Goal: Task Accomplishment & Management: Use online tool/utility

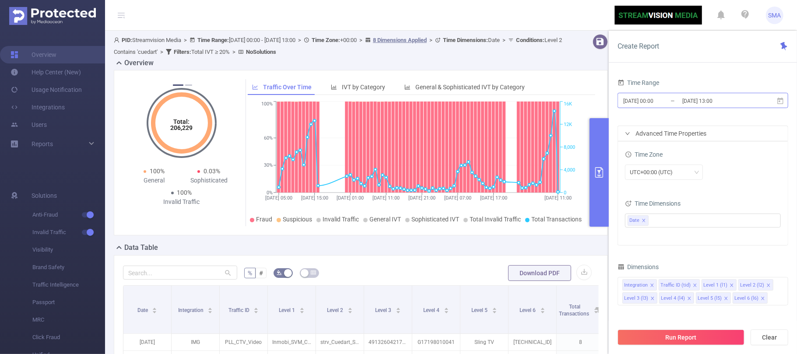
click at [661, 104] on input "[DATE] 00:00" at bounding box center [657, 101] width 71 height 12
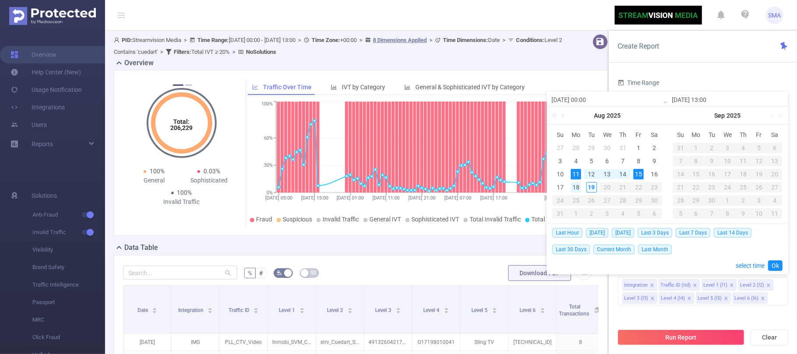
click at [576, 188] on div "18" at bounding box center [576, 187] width 11 height 11
click at [592, 188] on div "19" at bounding box center [591, 187] width 11 height 11
type input "[DATE] 00:00"
type input "[DATE] 13:00"
type input "[DATE] 00:00"
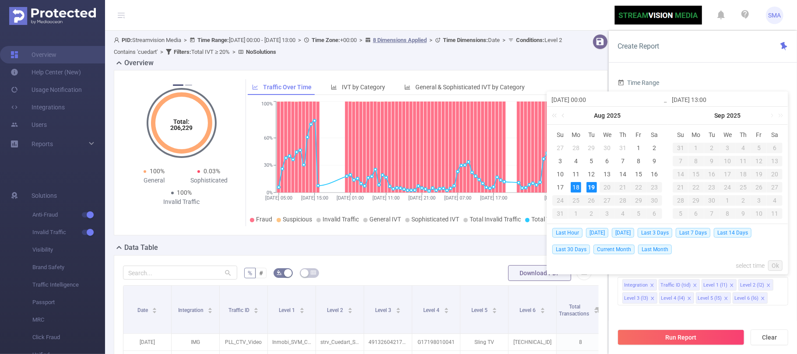
type input "[DATE] 13:00"
click at [778, 266] on link "Ok" at bounding box center [775, 265] width 14 height 11
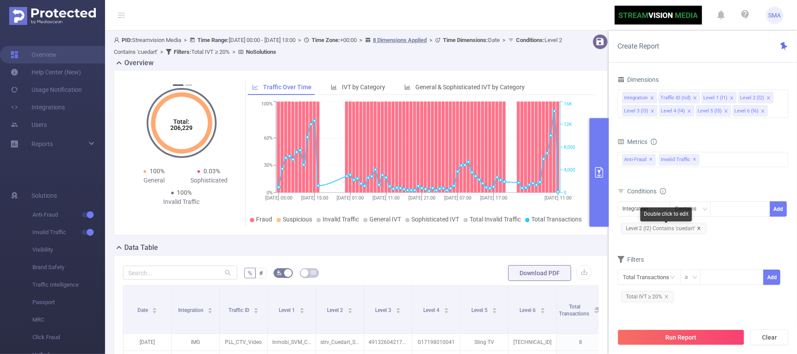
click at [699, 231] on icon "icon: close" at bounding box center [699, 228] width 4 height 4
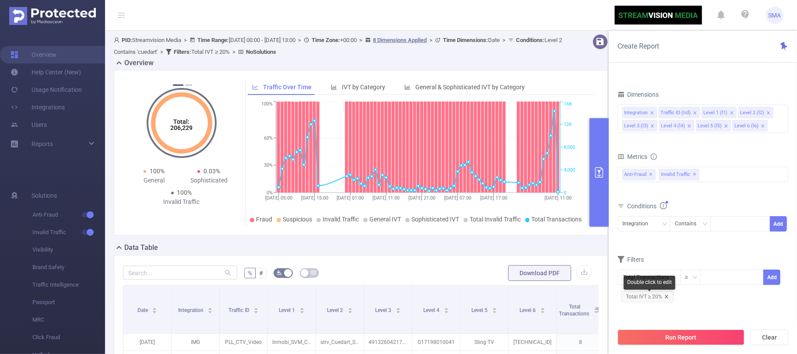
click at [666, 298] on icon "icon: close" at bounding box center [666, 297] width 4 height 4
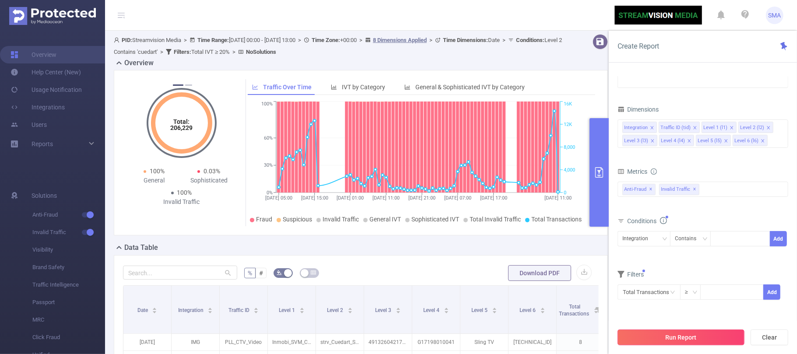
click at [677, 340] on button "Run Report" at bounding box center [681, 338] width 127 height 16
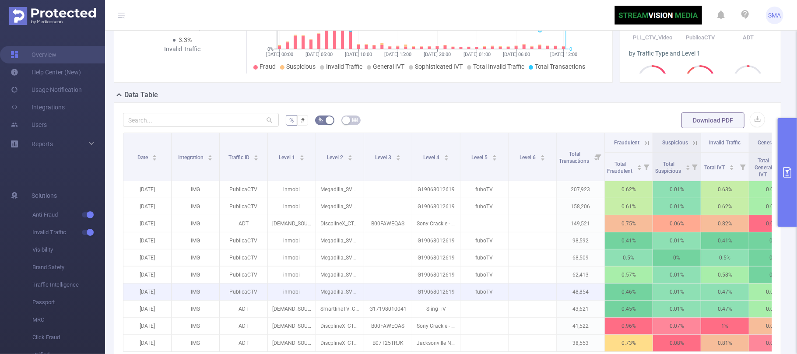
scroll to position [175, 0]
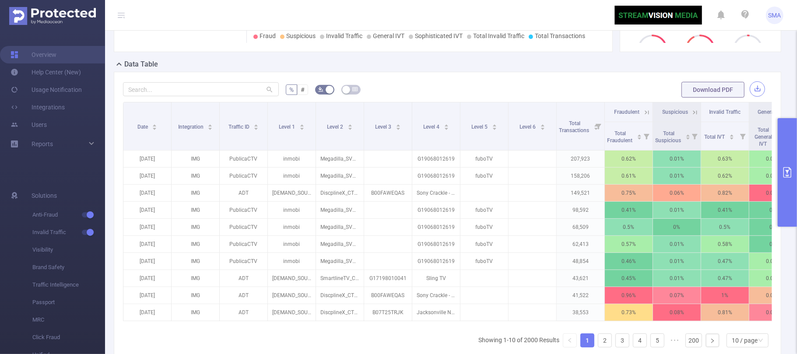
click at [750, 88] on button "button" at bounding box center [757, 88] width 15 height 15
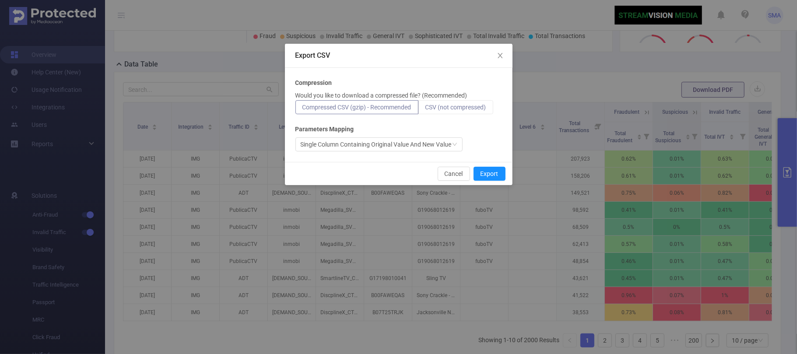
click at [464, 108] on span "CSV (not compressed)" at bounding box center [455, 107] width 61 height 7
click at [425, 109] on input "CSV (not compressed)" at bounding box center [425, 109] width 0 height 0
click at [494, 165] on div "Cancel Export" at bounding box center [399, 173] width 228 height 23
click at [487, 175] on button "Export" at bounding box center [490, 174] width 32 height 14
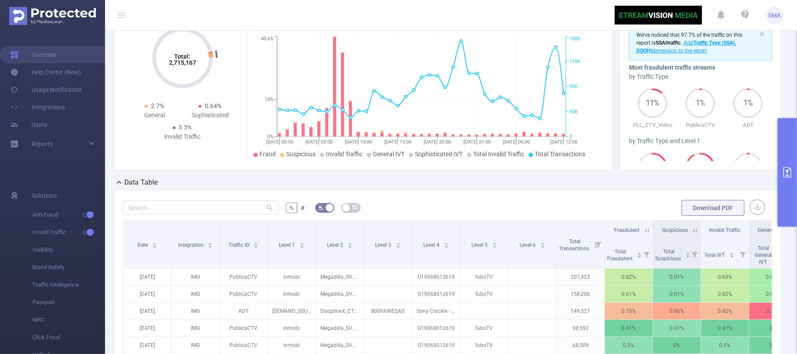
scroll to position [0, 0]
